Goal: Task Accomplishment & Management: Use online tool/utility

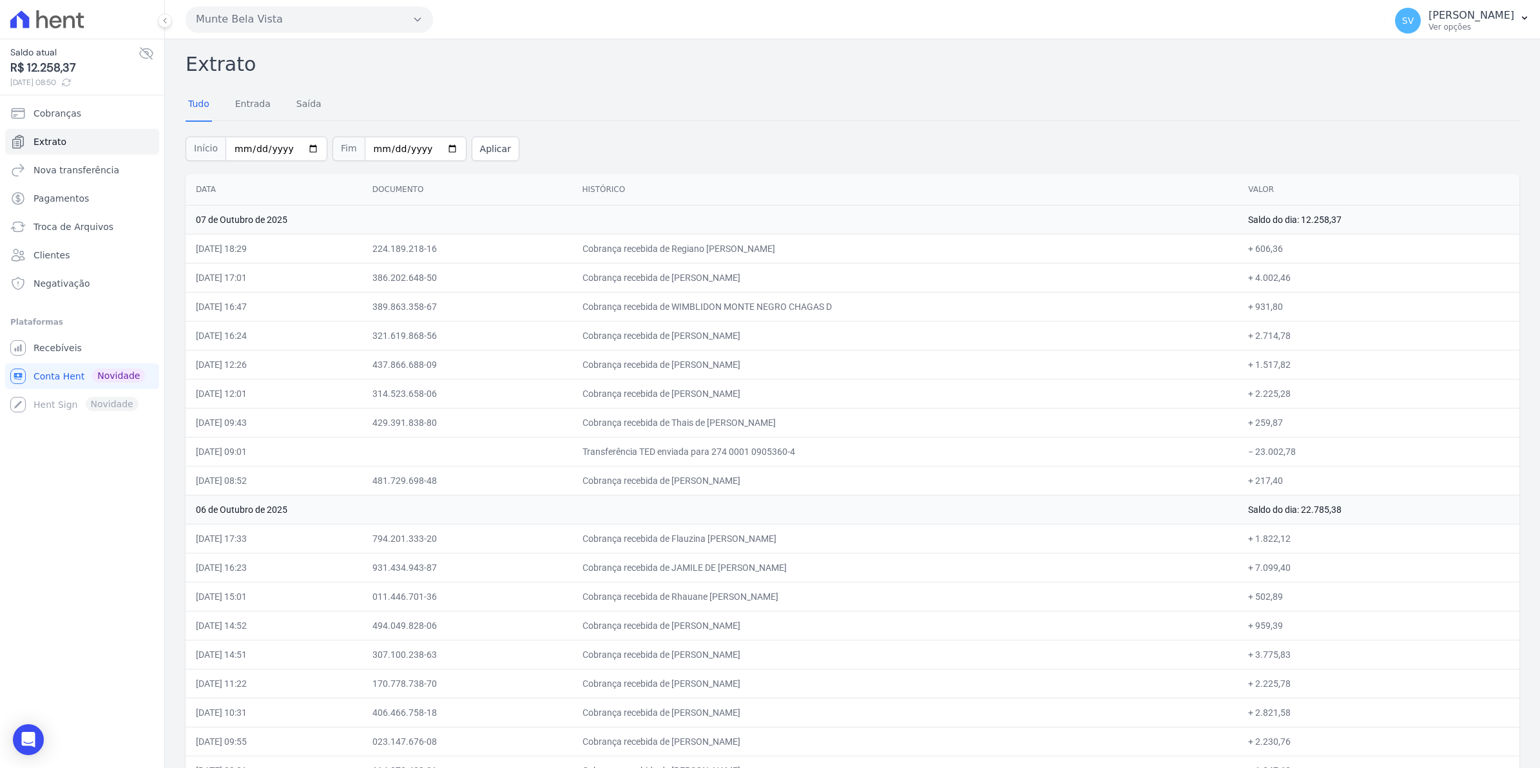
click at [1316, 748] on td "+ 2.230,76" at bounding box center [1379, 741] width 282 height 29
click at [52, 145] on span "Extrato" at bounding box center [50, 141] width 33 height 13
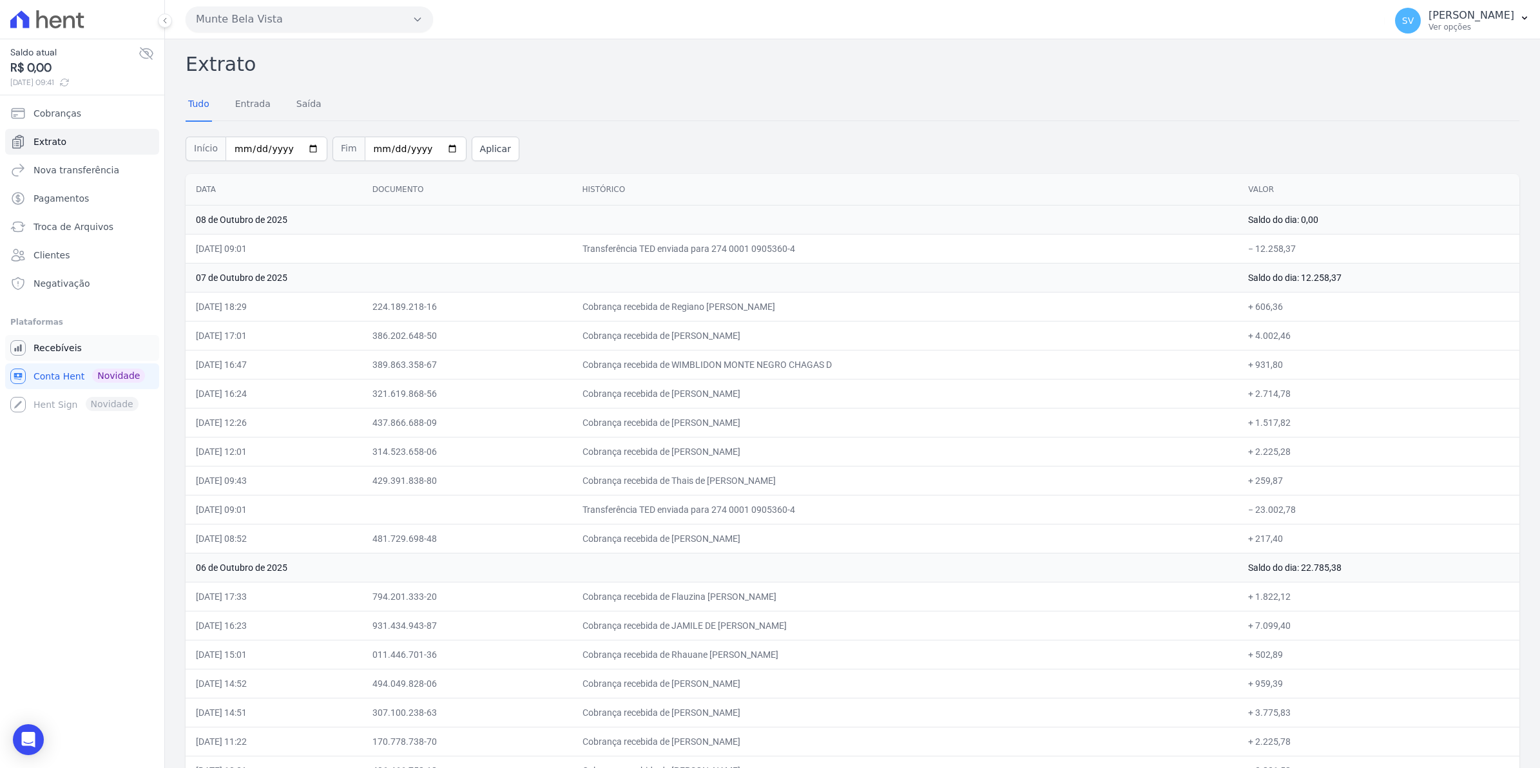
click at [44, 353] on span "Recebíveis" at bounding box center [58, 348] width 48 height 13
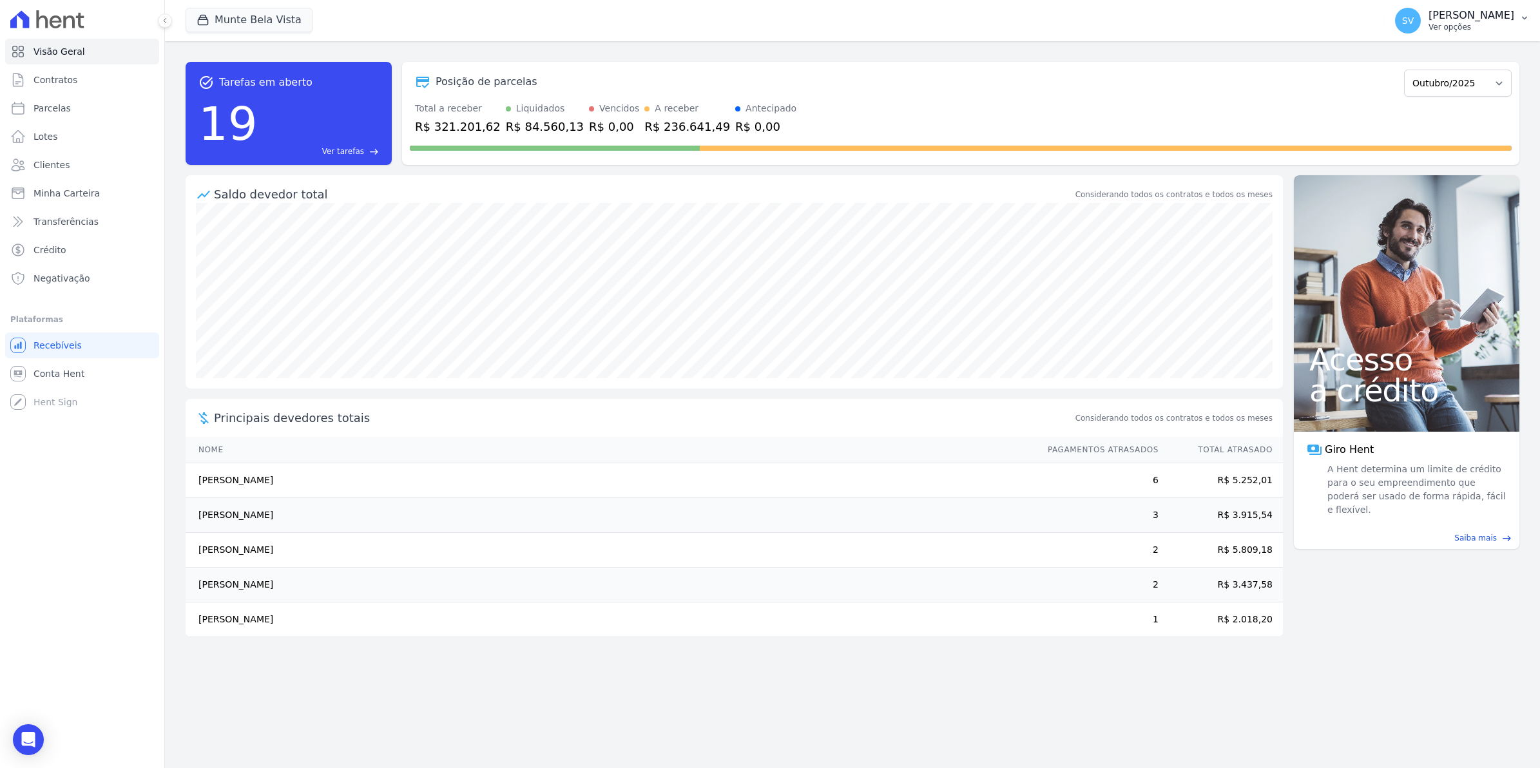
click at [1414, 24] on span "SV" at bounding box center [1408, 20] width 12 height 9
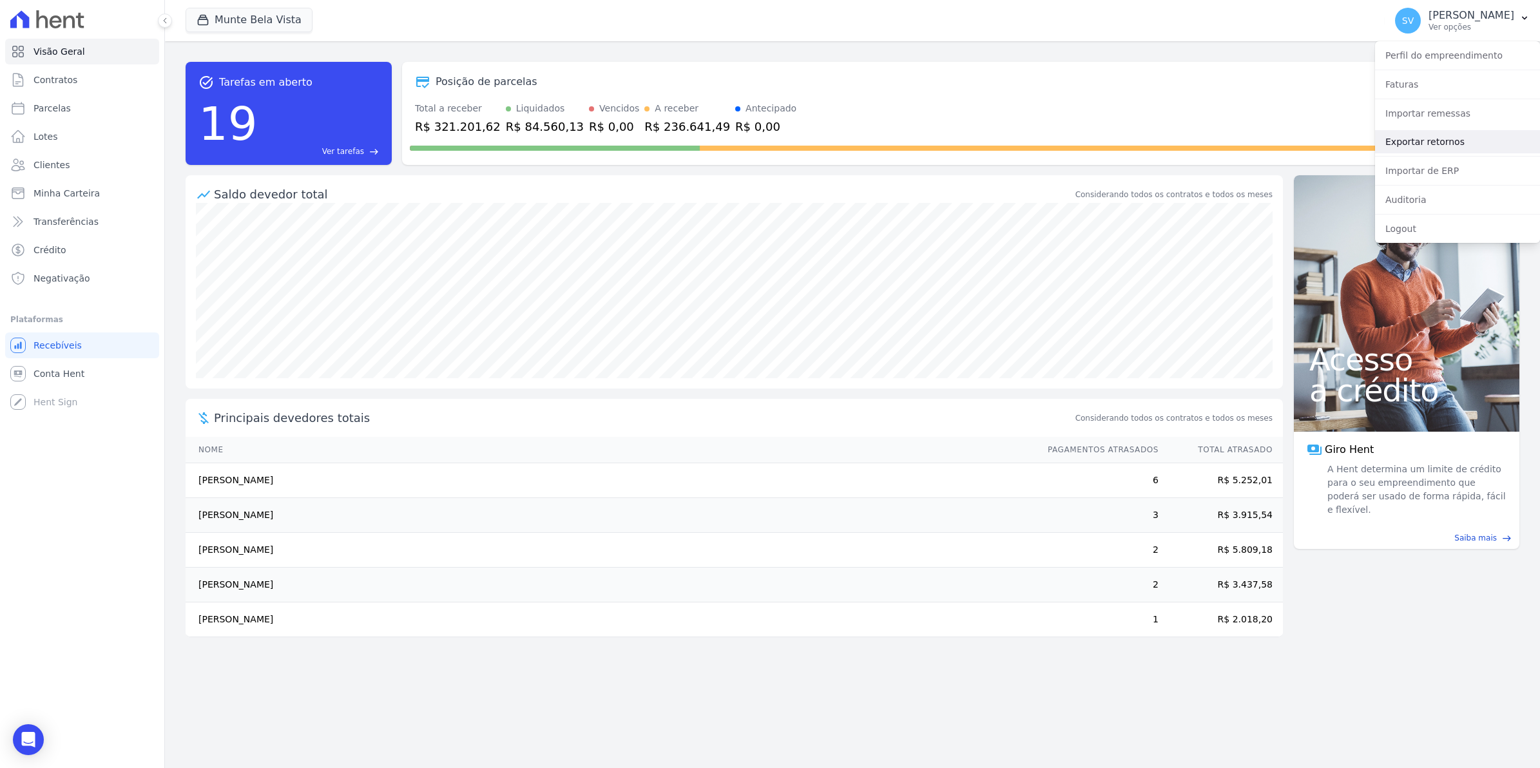
click at [1389, 135] on link "Exportar retornos" at bounding box center [1457, 141] width 165 height 23
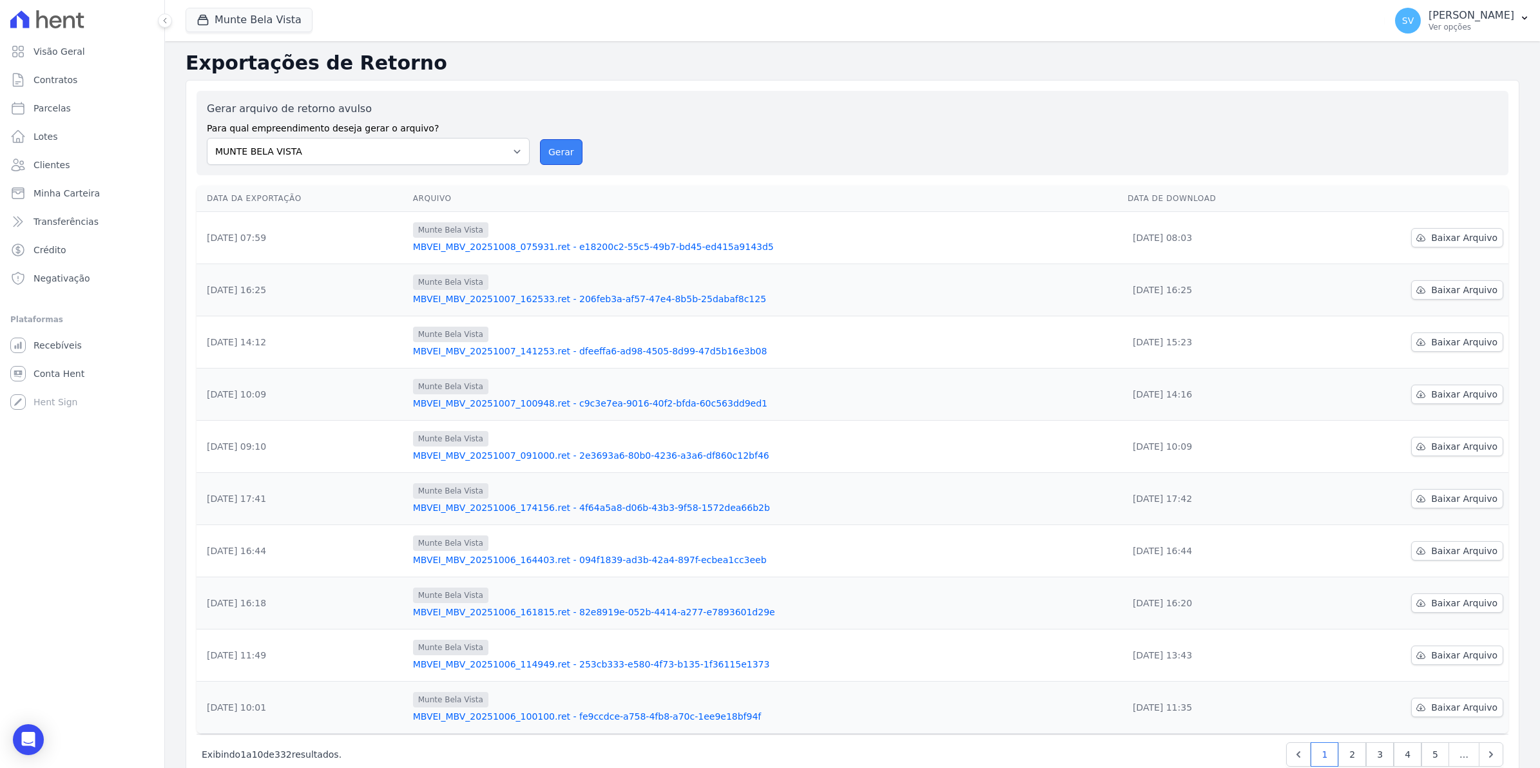
click at [562, 149] on button "Gerar" at bounding box center [561, 152] width 43 height 26
click at [84, 365] on link "Conta Hent" at bounding box center [82, 374] width 154 height 26
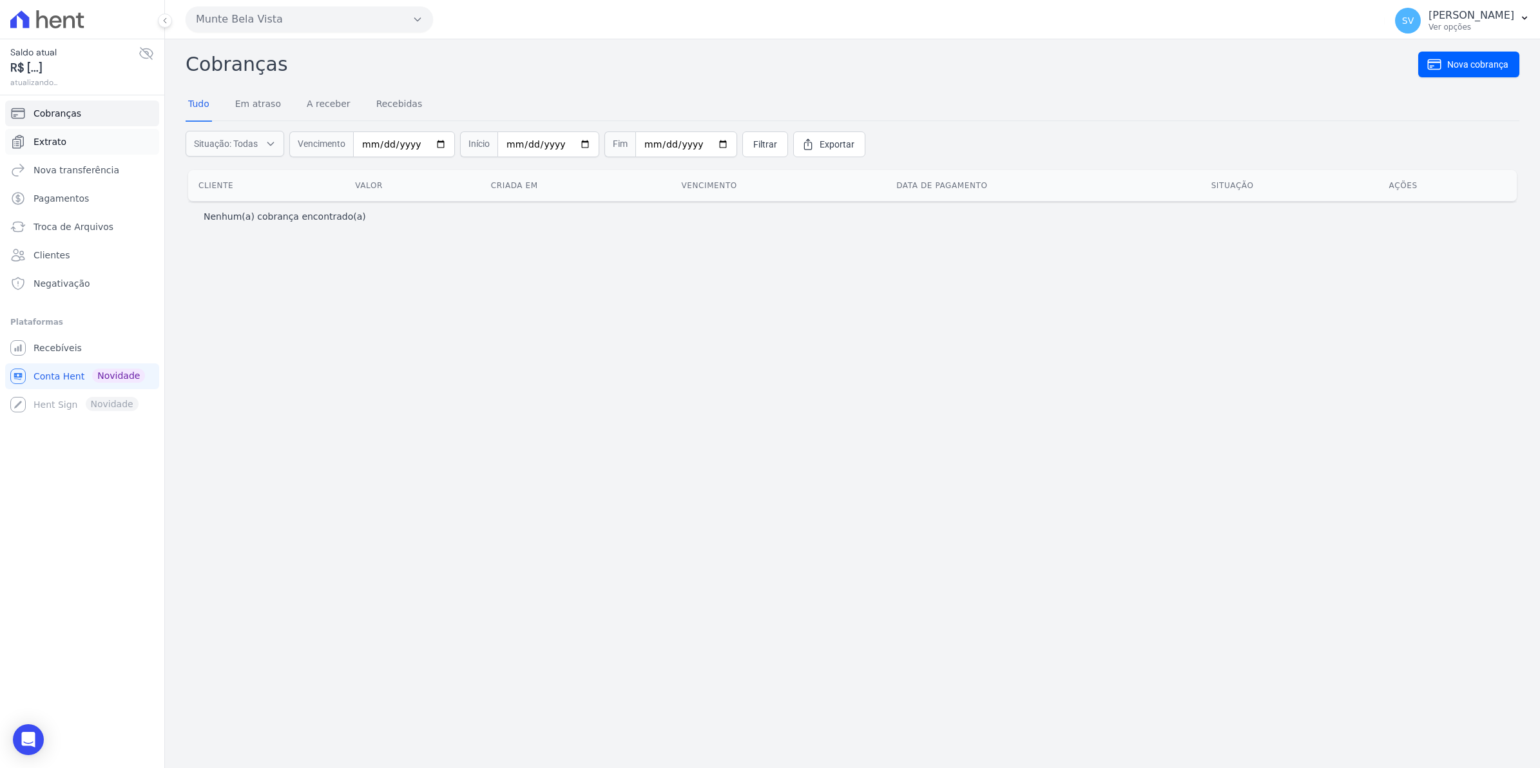
click at [61, 146] on span "Extrato" at bounding box center [50, 141] width 33 height 13
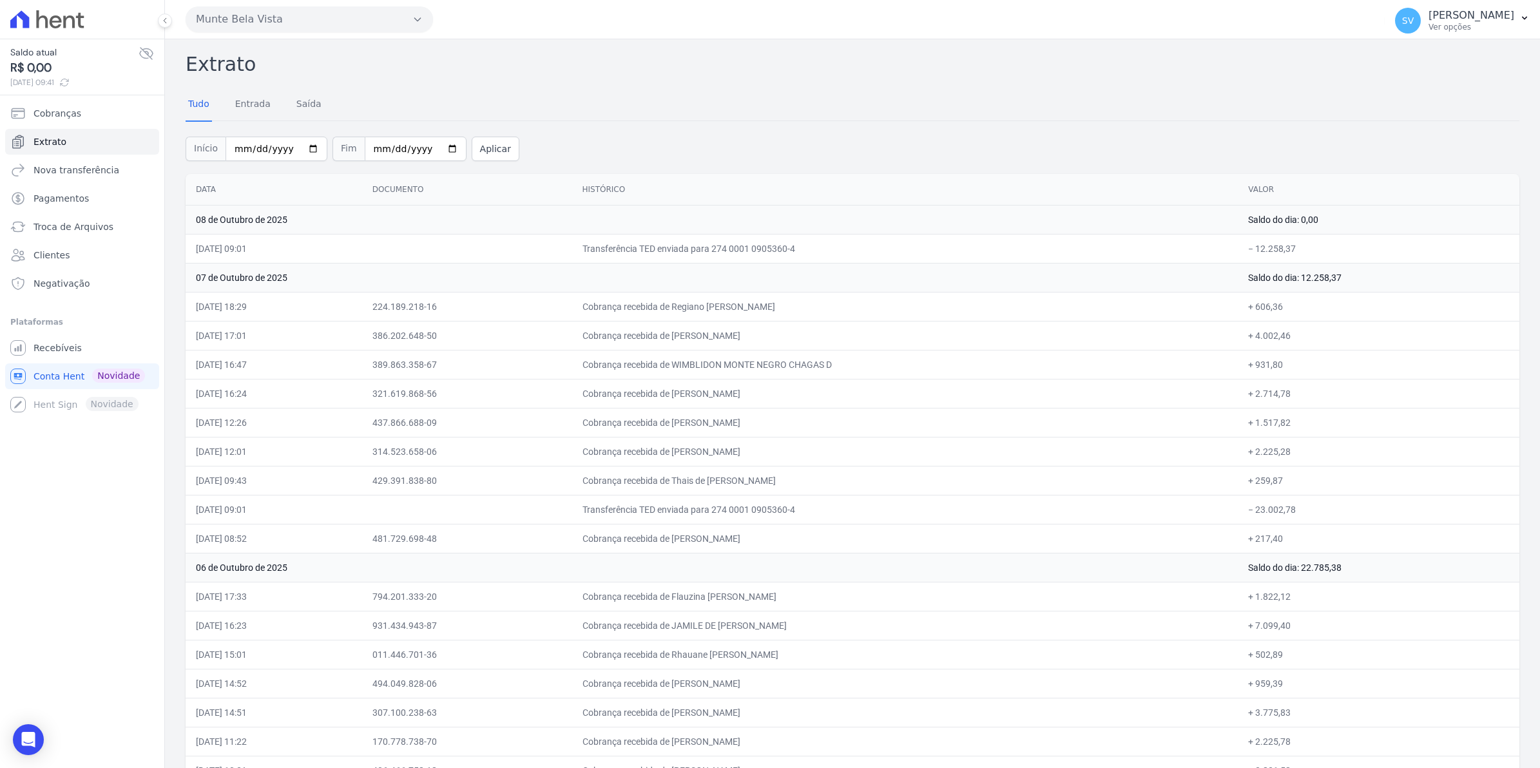
drag, startPoint x: 252, startPoint y: 403, endPoint x: 358, endPoint y: 414, distance: 106.3
